Goal: Find specific page/section: Find specific page/section

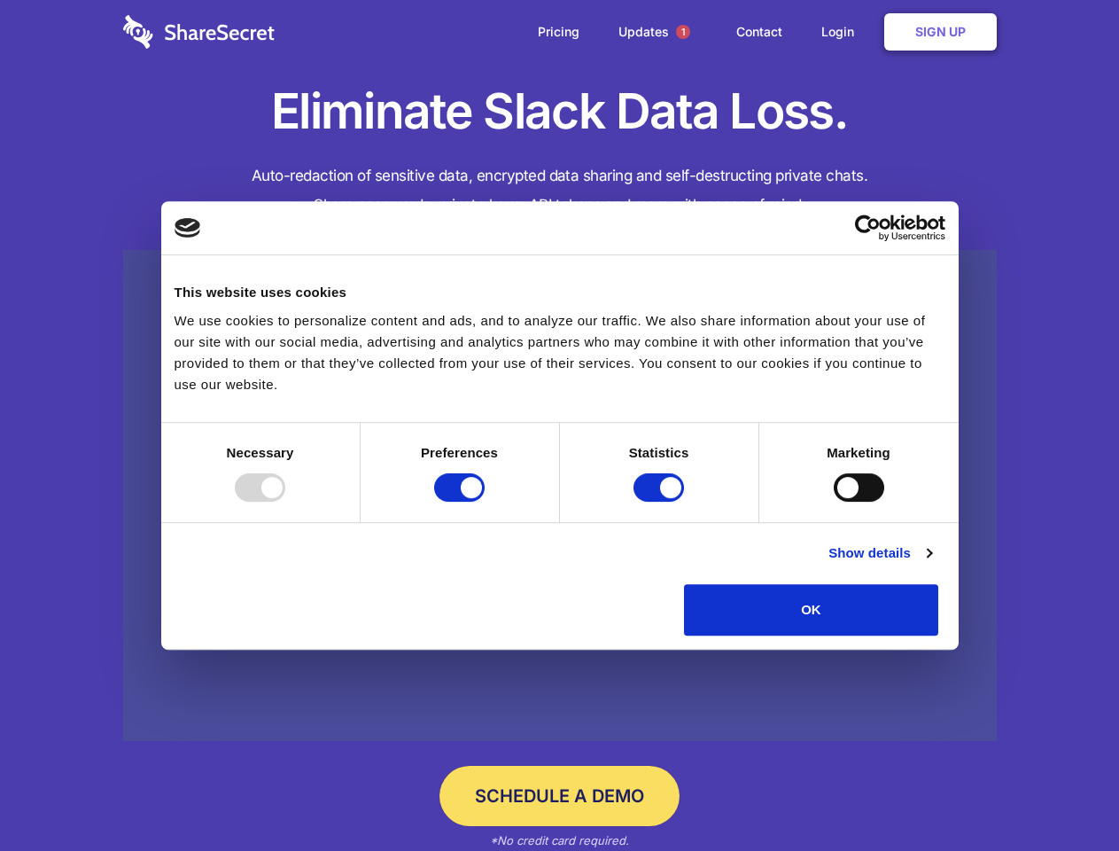
click at [285, 502] on div at bounding box center [260, 487] width 51 height 28
click at [485, 502] on input "Preferences" at bounding box center [459, 487] width 51 height 28
checkbox input "false"
click at [661, 502] on input "Statistics" at bounding box center [659, 487] width 51 height 28
checkbox input "false"
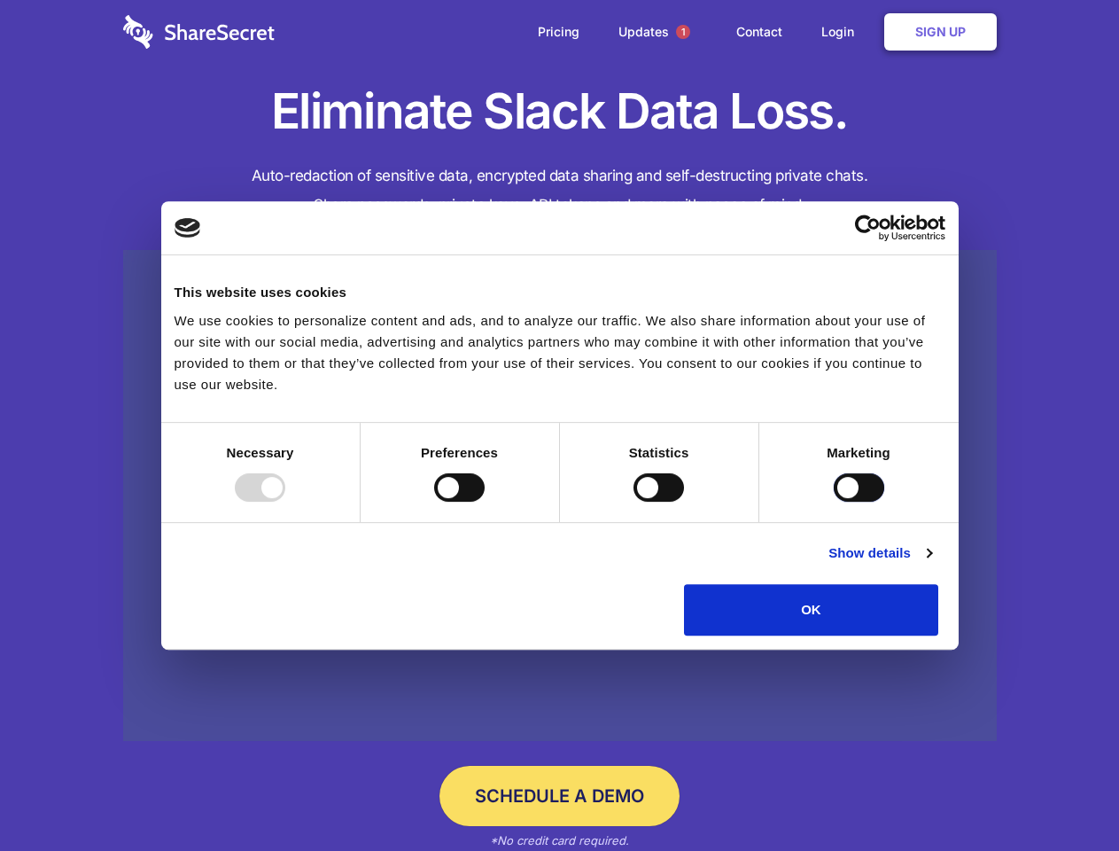
click at [834, 502] on input "Marketing" at bounding box center [859, 487] width 51 height 28
checkbox input "true"
click at [931, 564] on link "Show details" at bounding box center [879, 552] width 103 height 21
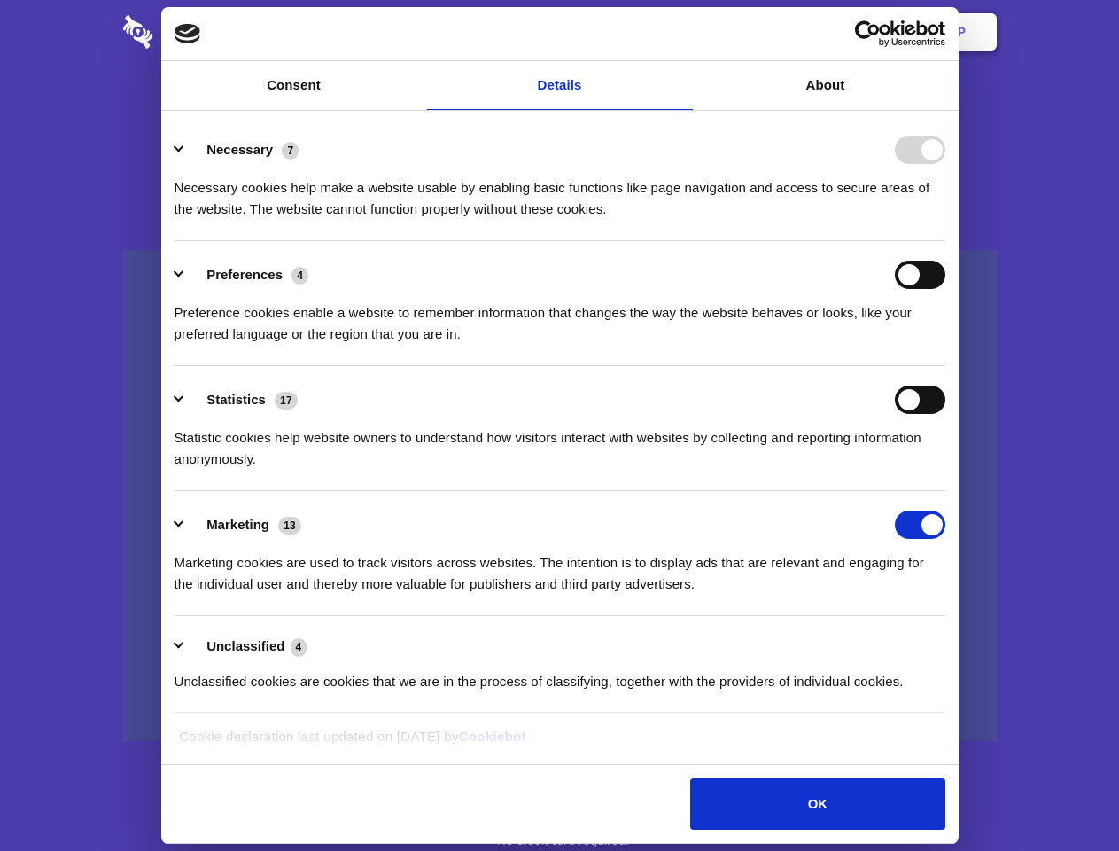
click at [945, 241] on li "Necessary 7 Necessary cookies help make a website usable by enabling basic func…" at bounding box center [560, 178] width 771 height 125
click at [682, 32] on span "1" at bounding box center [683, 32] width 14 height 14
